Goal: Task Accomplishment & Management: Use online tool/utility

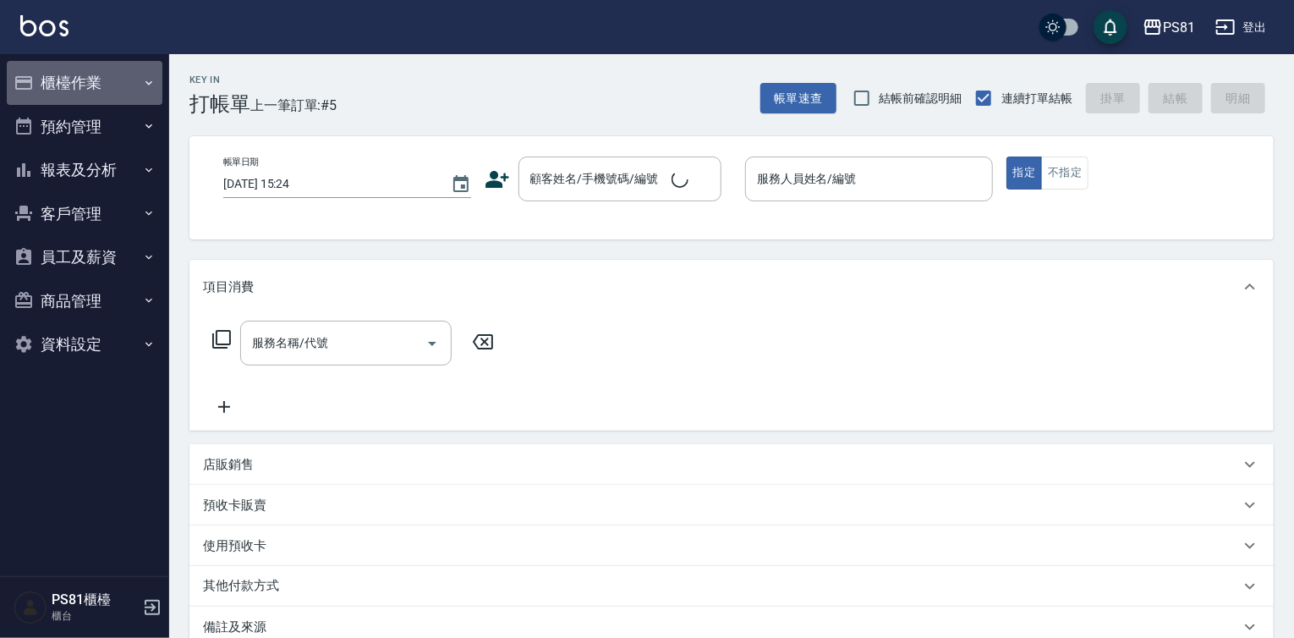
click at [122, 90] on button "櫃檯作業" at bounding box center [85, 83] width 156 height 44
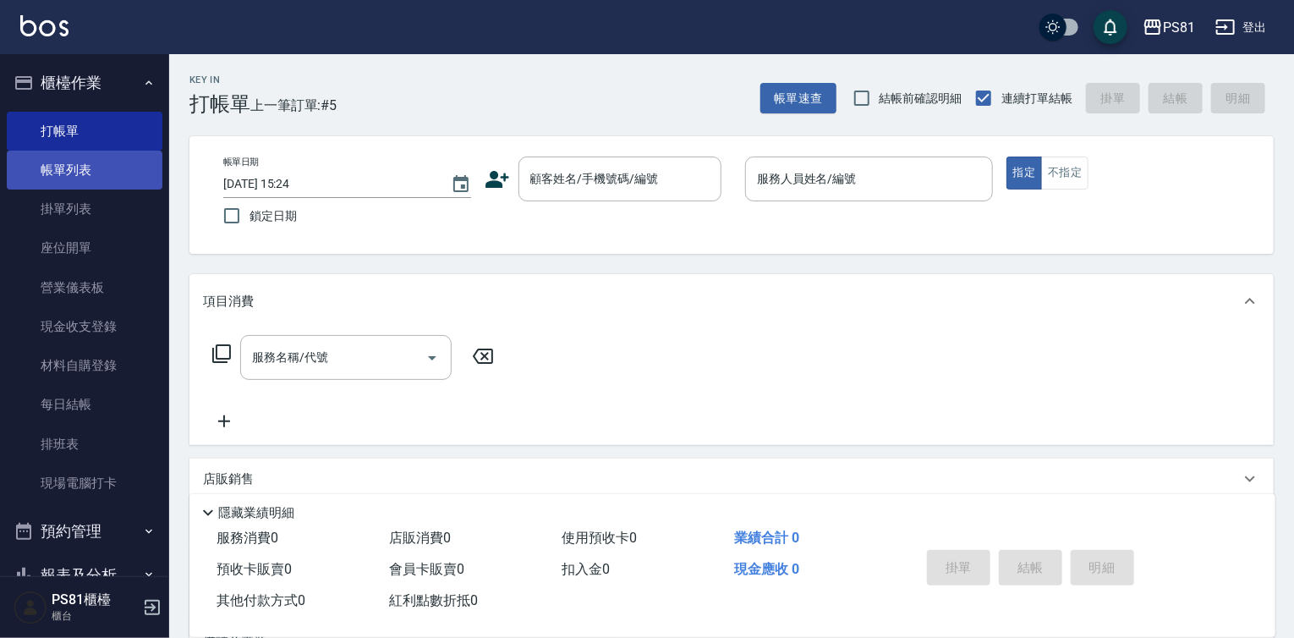
click at [106, 158] on link "帳單列表" at bounding box center [85, 170] width 156 height 39
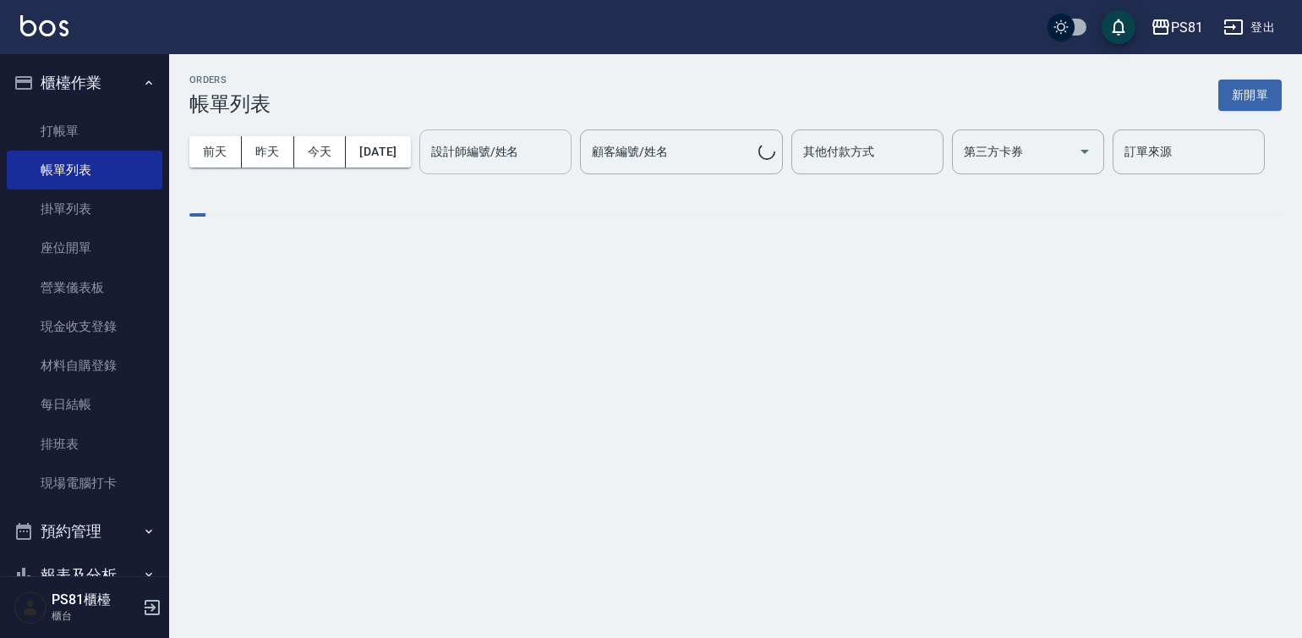
click at [427, 167] on input "設計師編號/姓名" at bounding box center [495, 152] width 137 height 30
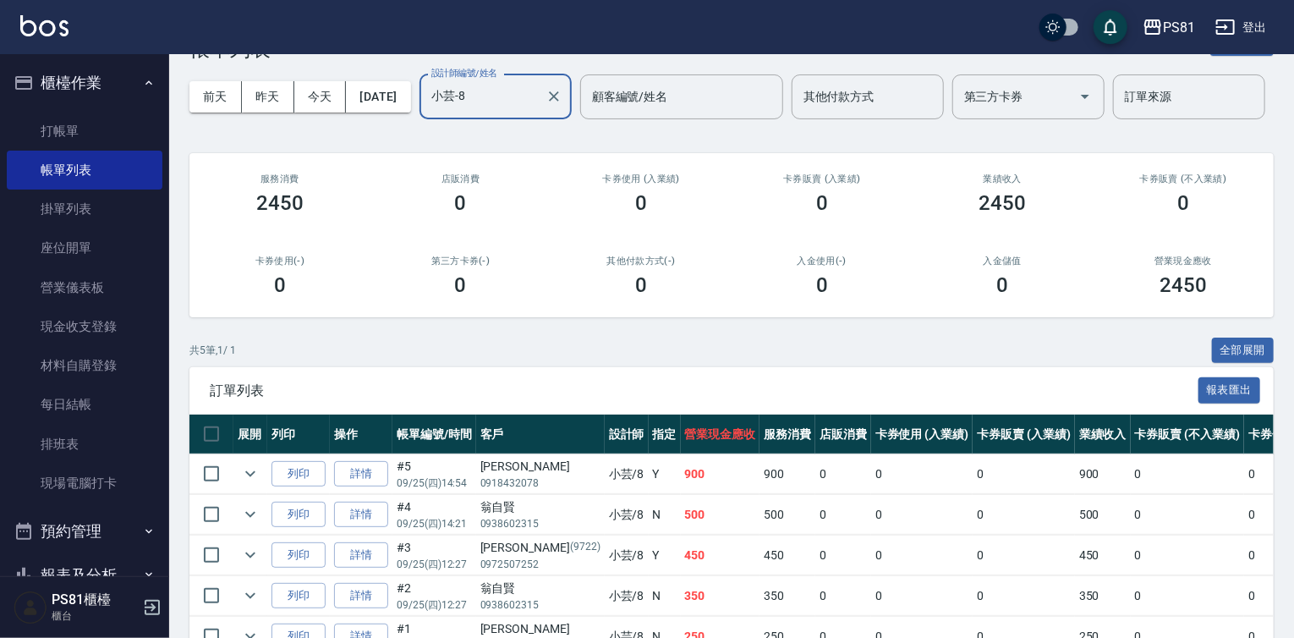
scroll to position [205, 0]
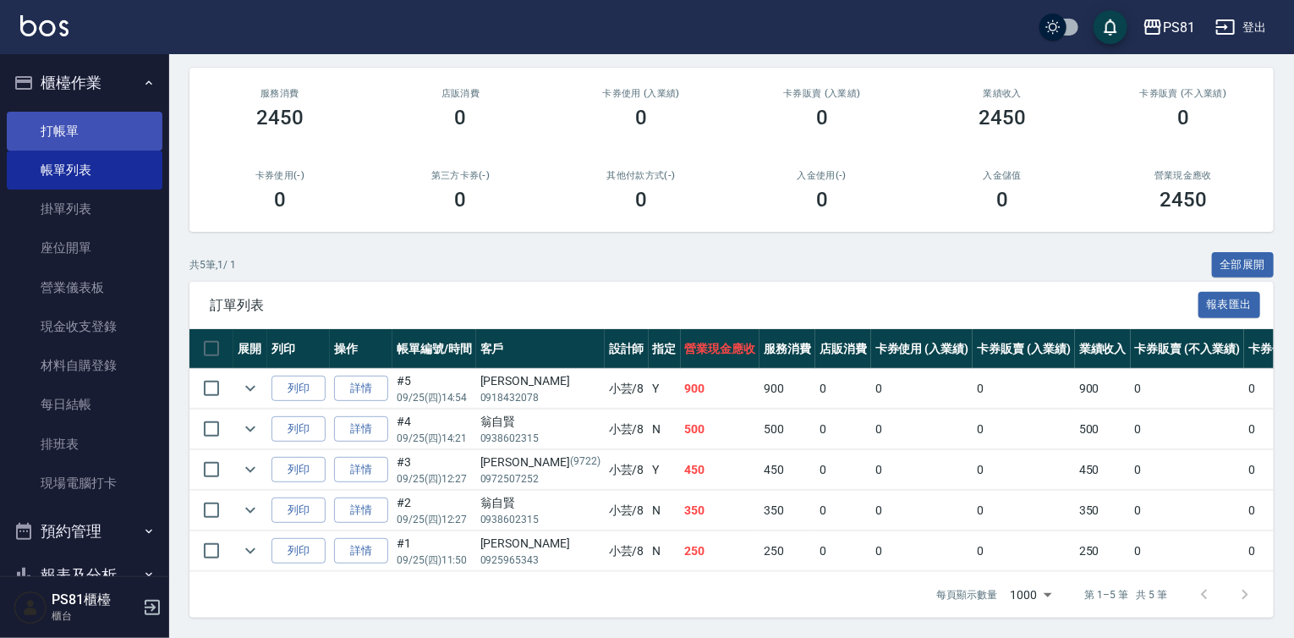
type input "小芸-8"
click at [130, 144] on link "打帳單" at bounding box center [85, 131] width 156 height 39
